Goal: Information Seeking & Learning: Learn about a topic

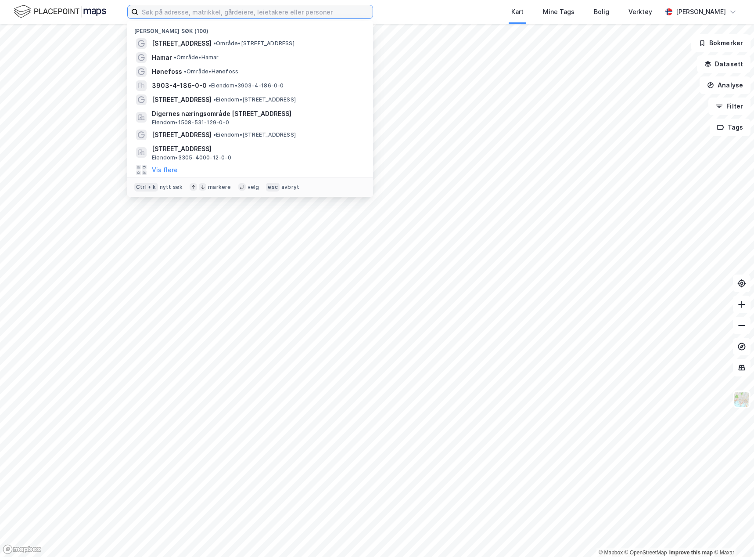
click at [267, 8] on input at bounding box center [255, 11] width 235 height 13
click at [225, 45] on span "• Område • [STREET_ADDRESS]" at bounding box center [253, 43] width 81 height 7
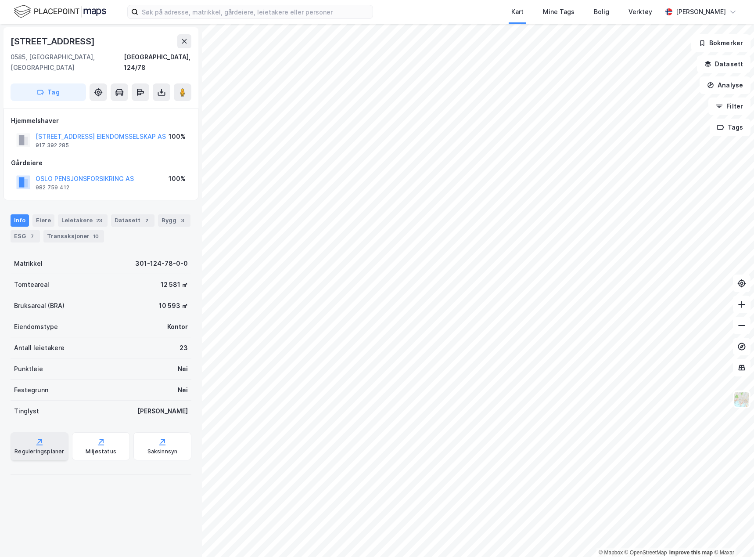
click at [40, 448] on div "Reguleringsplaner" at bounding box center [39, 451] width 50 height 7
